Goal: Task Accomplishment & Management: Use online tool/utility

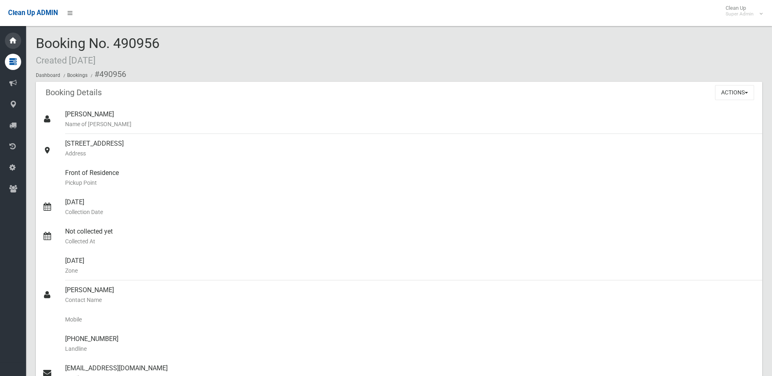
scroll to position [402, 0]
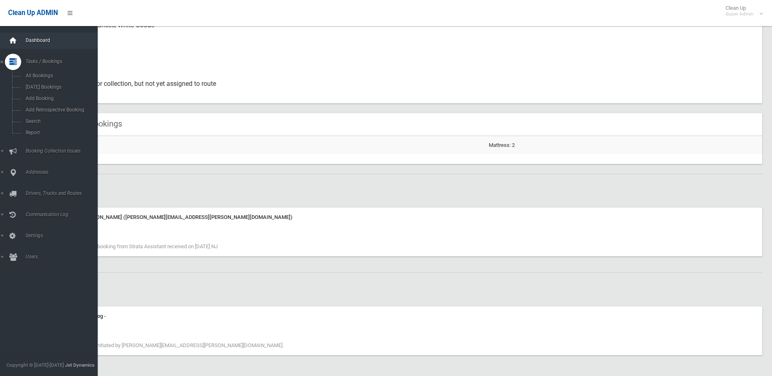
click at [13, 40] on icon at bounding box center [13, 41] width 9 height 16
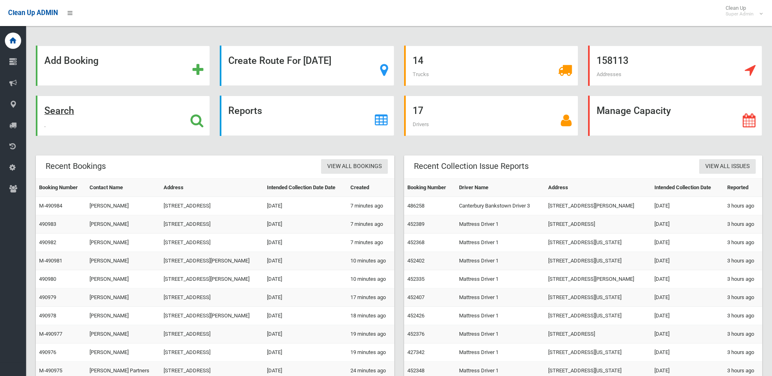
click at [203, 121] on icon at bounding box center [197, 121] width 13 height 14
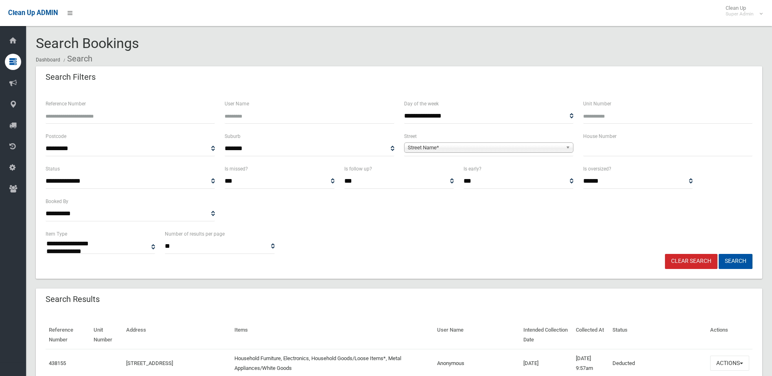
select select
click at [620, 156] on input "text" at bounding box center [668, 148] width 169 height 15
type input "*"
click at [542, 142] on span "**********" at bounding box center [488, 148] width 169 height 15
click at [456, 151] on span "Street Name*" at bounding box center [485, 148] width 155 height 10
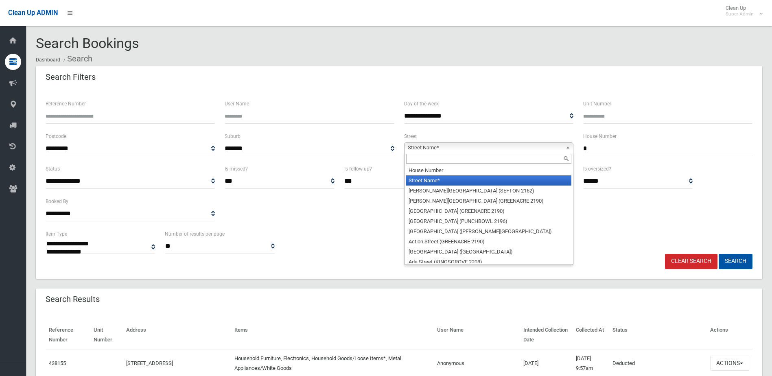
click at [452, 153] on div at bounding box center [489, 158] width 169 height 13
click at [452, 157] on input "text" at bounding box center [488, 159] width 165 height 10
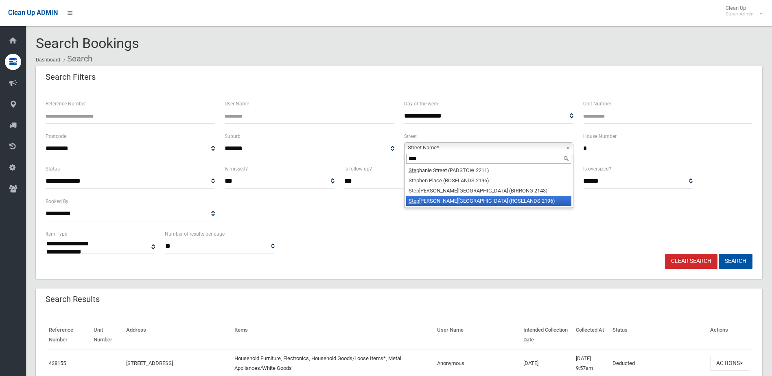
type input "****"
click at [467, 196] on li "Step henson Street (ROSELANDS 2196)" at bounding box center [488, 201] width 165 height 10
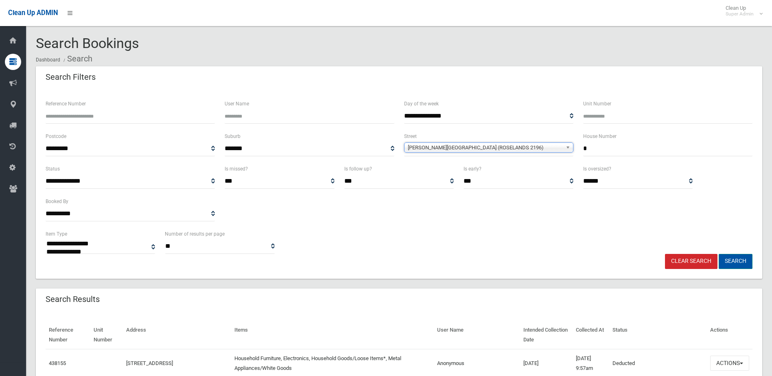
click at [736, 259] on button "Search" at bounding box center [736, 261] width 34 height 15
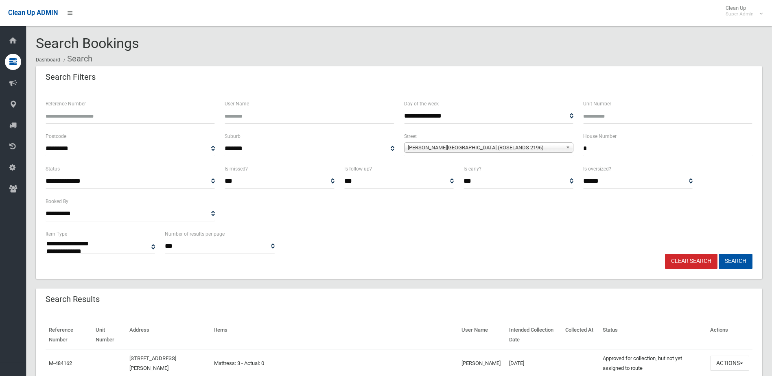
select select
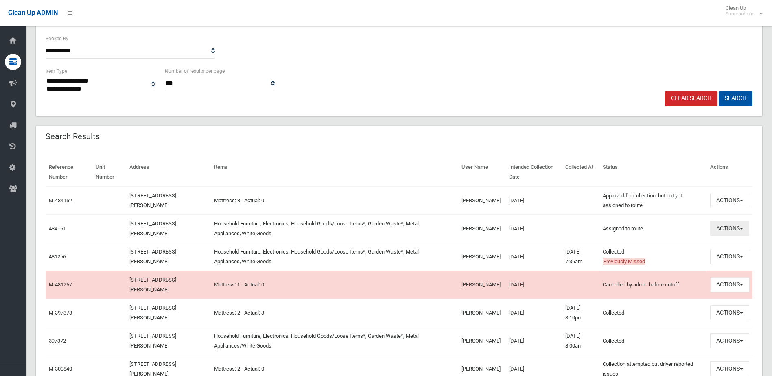
click at [717, 228] on button "Actions" at bounding box center [730, 228] width 39 height 15
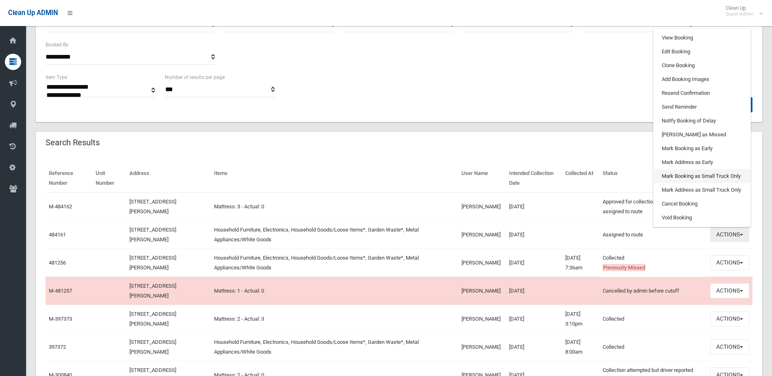
scroll to position [41, 0]
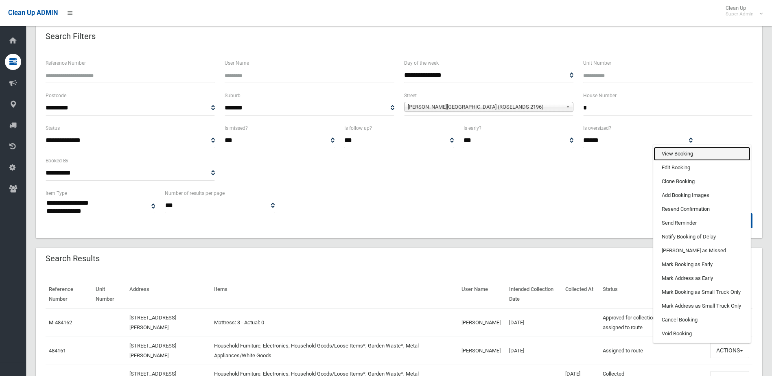
click at [720, 158] on link "View Booking" at bounding box center [702, 154] width 97 height 14
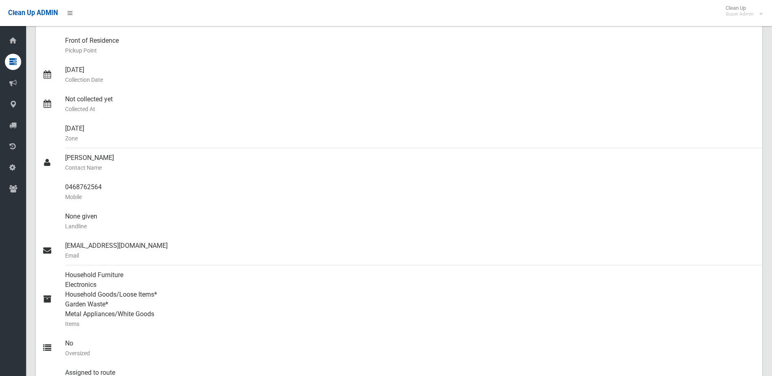
scroll to position [18, 0]
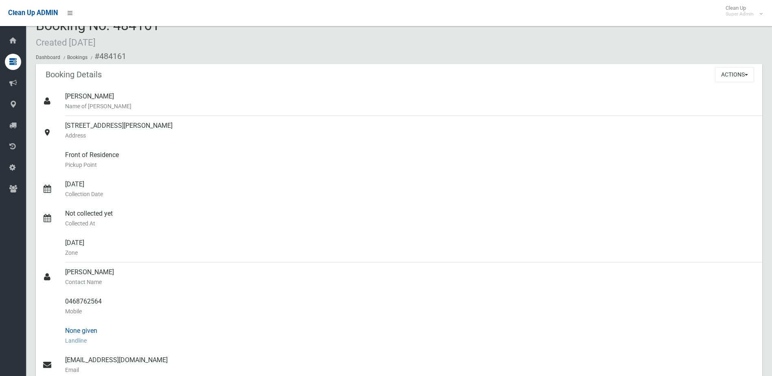
click at [251, 323] on div "None given Landline" at bounding box center [410, 335] width 691 height 29
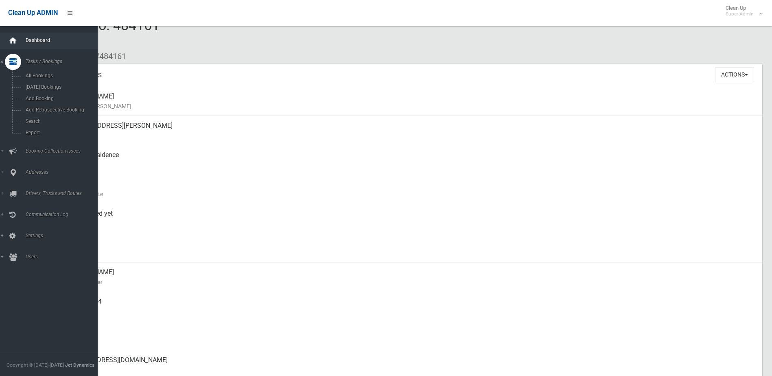
click at [17, 41] on icon at bounding box center [13, 41] width 9 height 16
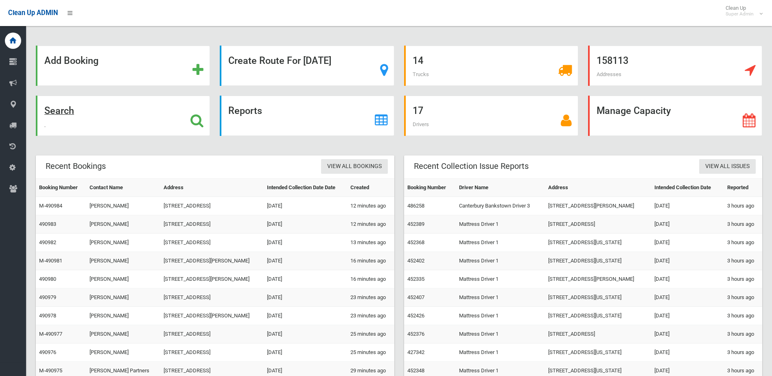
click at [197, 117] on icon at bounding box center [197, 121] width 13 height 14
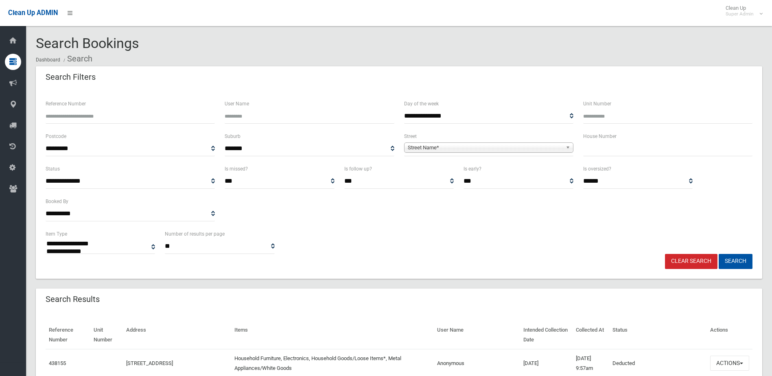
select select
click at [616, 145] on input "text" at bounding box center [668, 148] width 169 height 15
type input "**"
click at [536, 150] on span "Street Name*" at bounding box center [485, 148] width 155 height 10
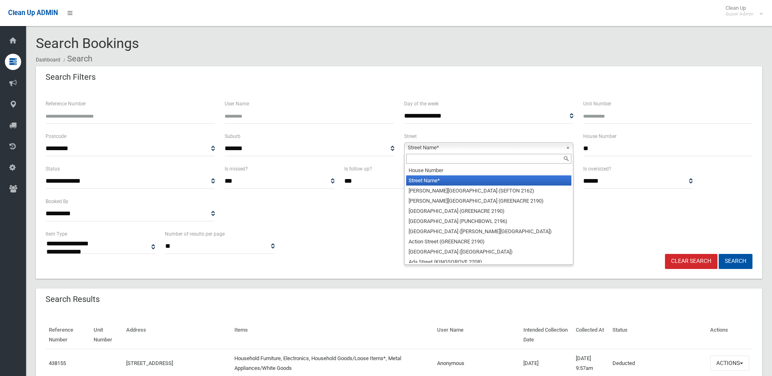
click at [475, 156] on input "text" at bounding box center [488, 159] width 165 height 10
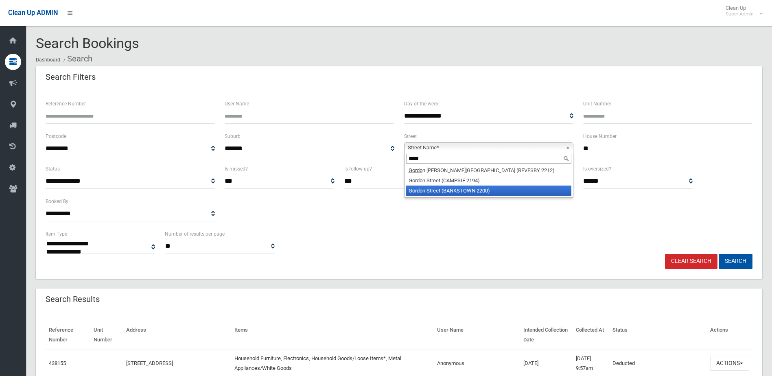
type input "*****"
click at [477, 187] on li "Gordo n Street (BANKSTOWN 2200)" at bounding box center [488, 191] width 165 height 10
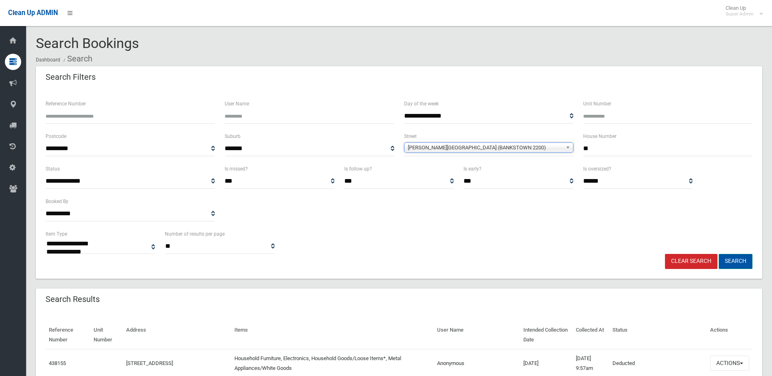
click at [745, 257] on button "Search" at bounding box center [736, 261] width 34 height 15
select select
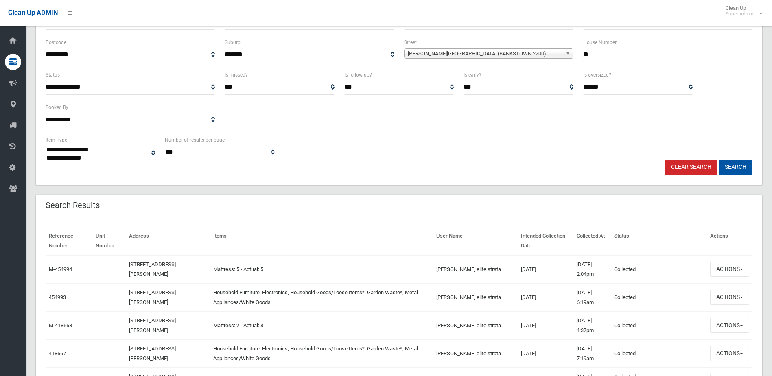
scroll to position [122, 0]
